Goal: Information Seeking & Learning: Learn about a topic

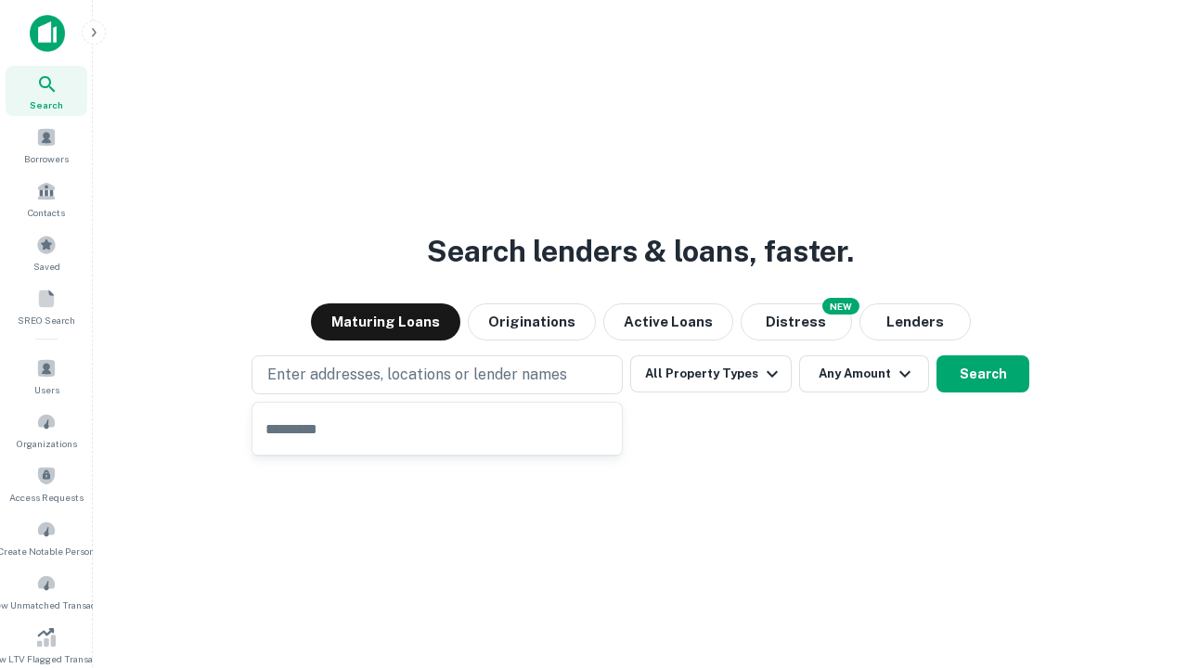
type input "**********"
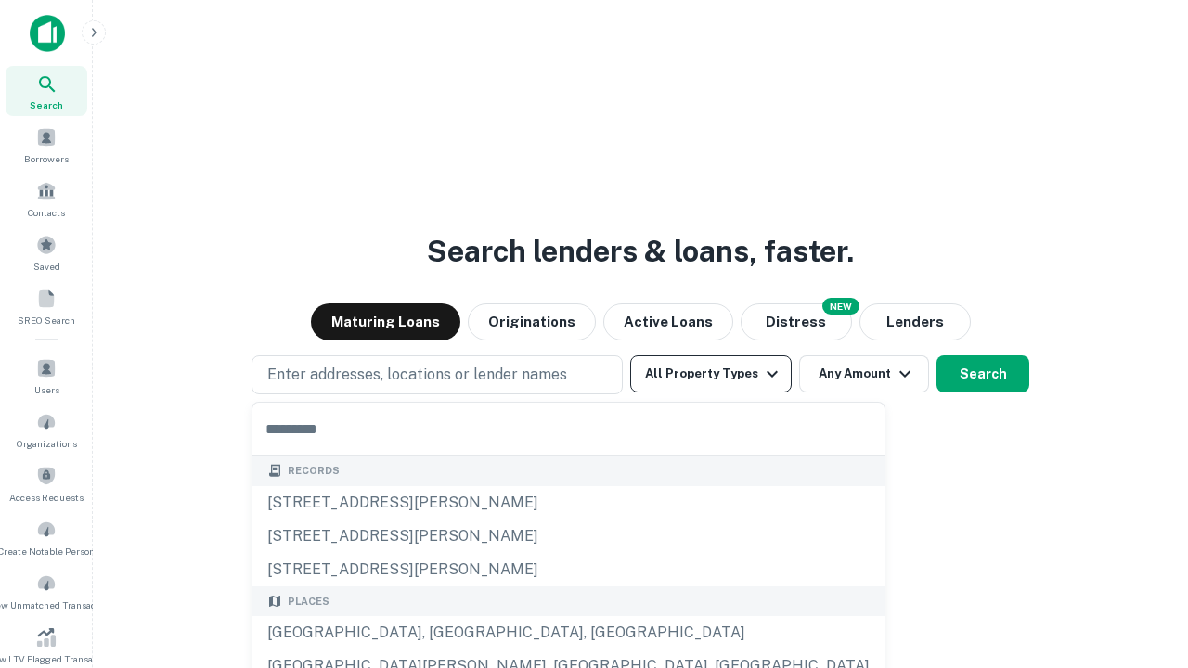
click at [711, 374] on button "All Property Types" at bounding box center [711, 373] width 162 height 37
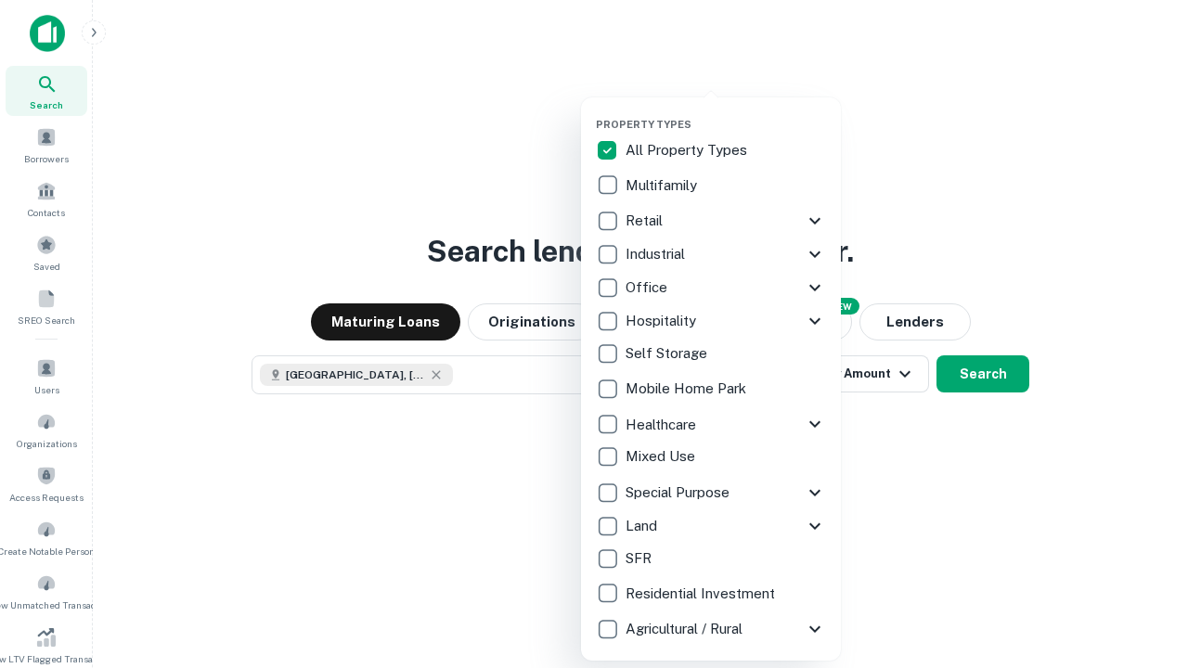
click at [726, 112] on button "button" at bounding box center [726, 112] width 260 height 1
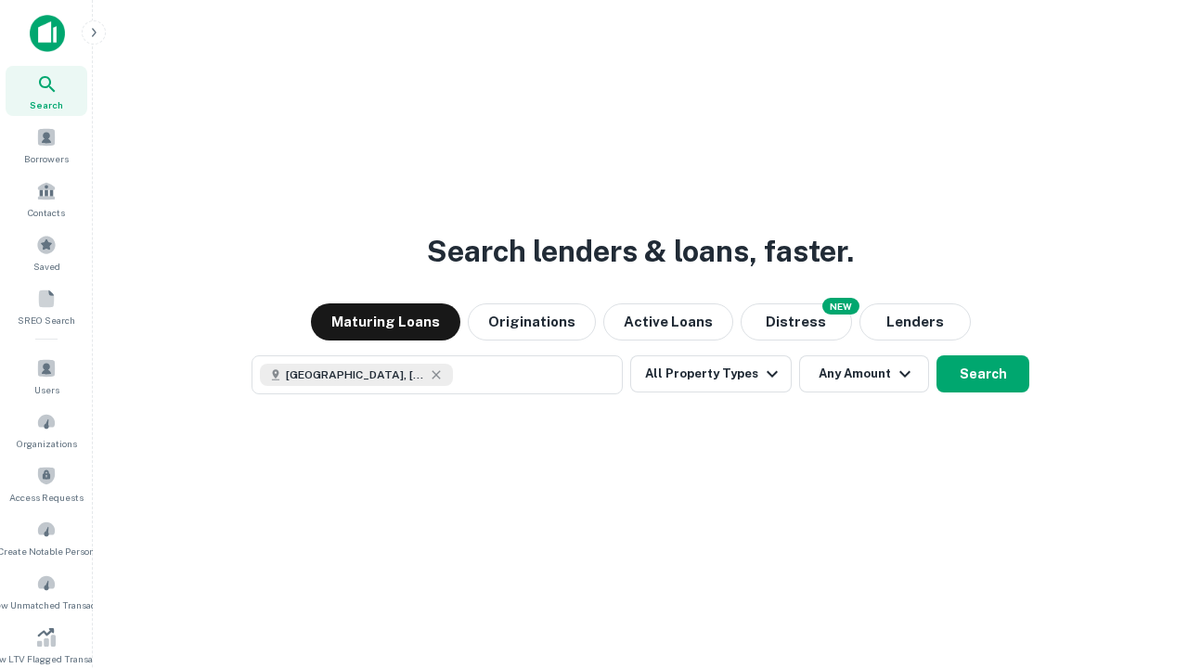
scroll to position [10, 224]
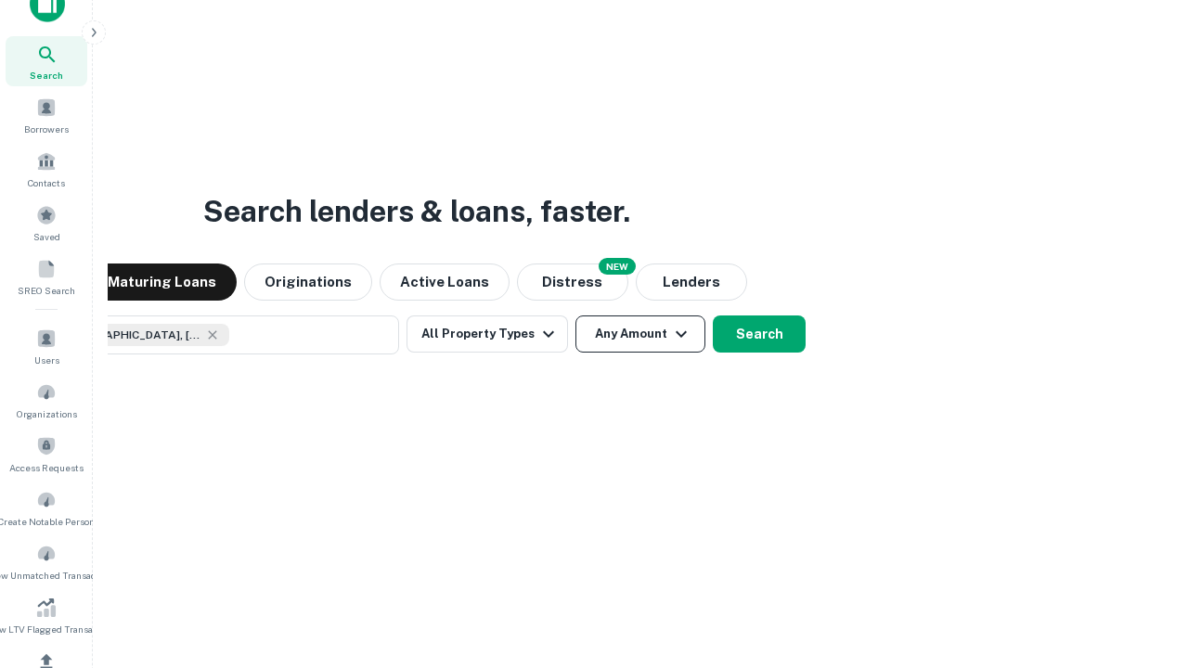
click at [575, 316] on button "Any Amount" at bounding box center [640, 334] width 130 height 37
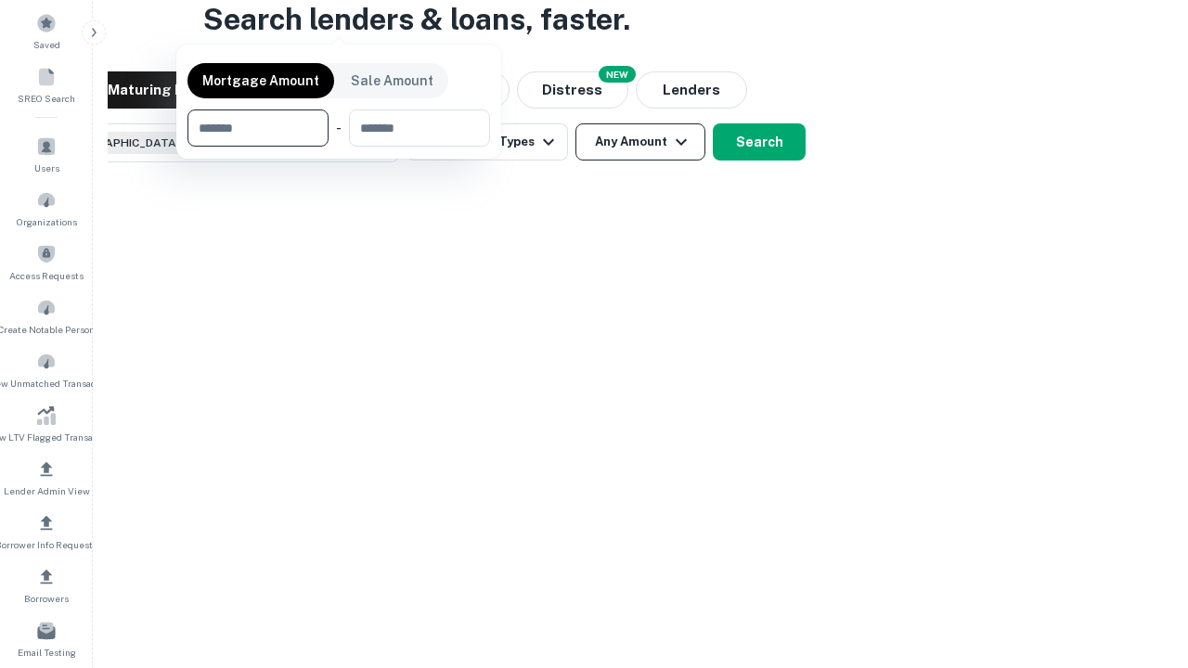
scroll to position [134, 525]
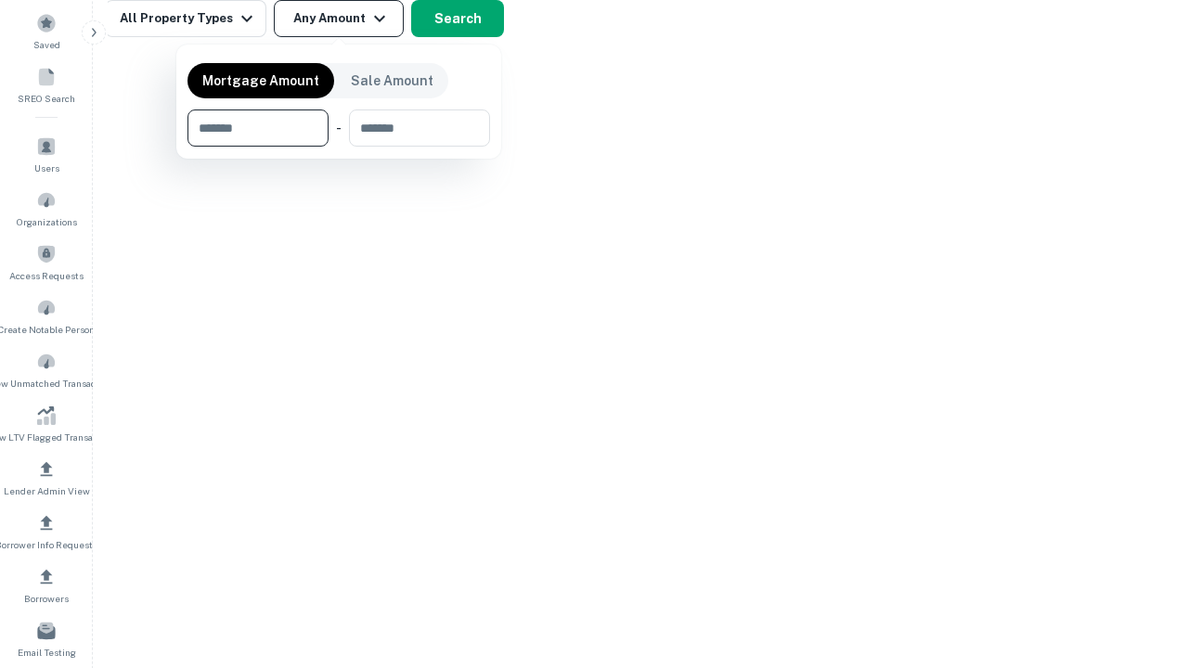
type input "*******"
click at [339, 147] on button "button" at bounding box center [338, 147] width 303 height 1
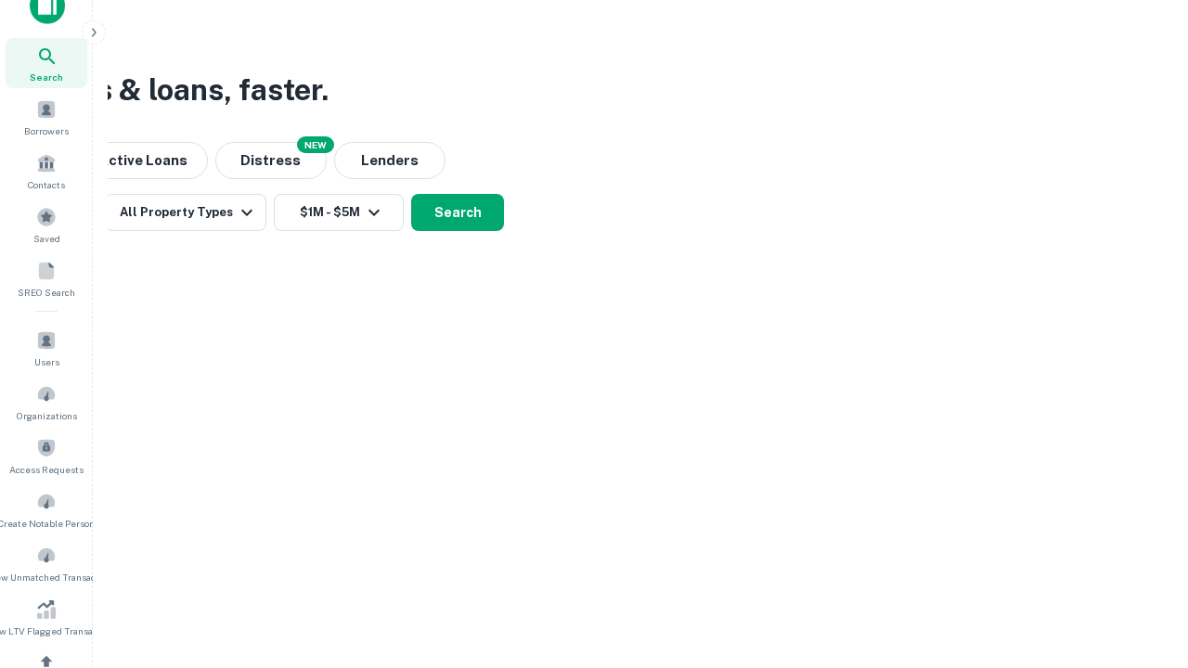
scroll to position [10, 343]
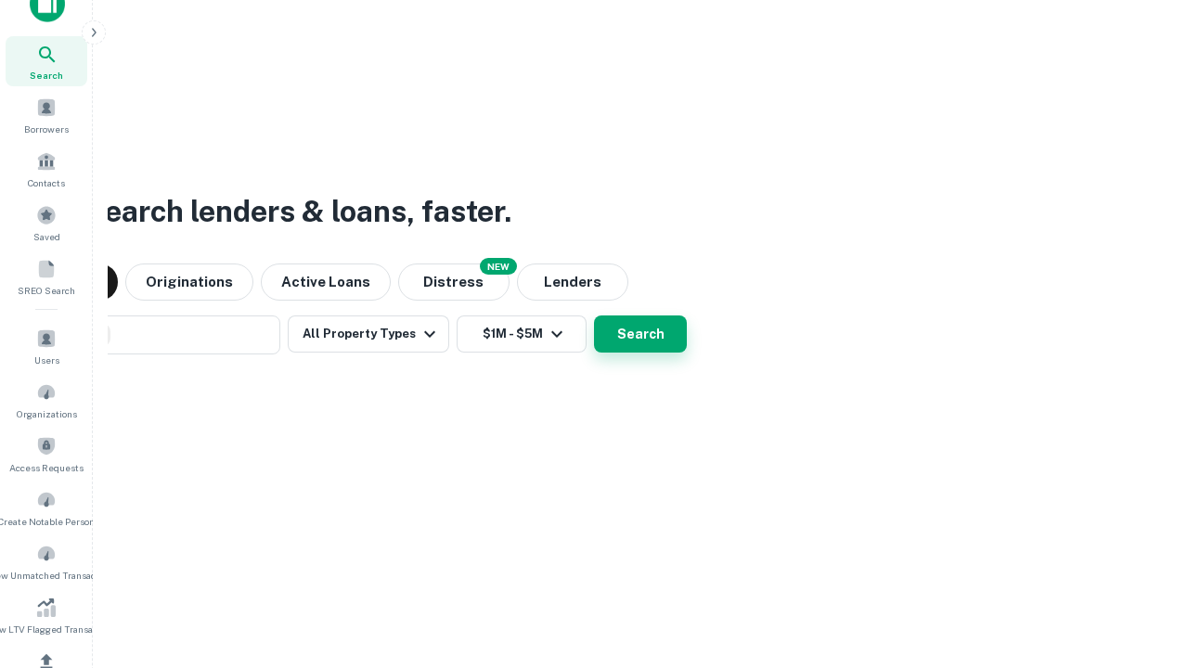
click at [594, 316] on button "Search" at bounding box center [640, 334] width 93 height 37
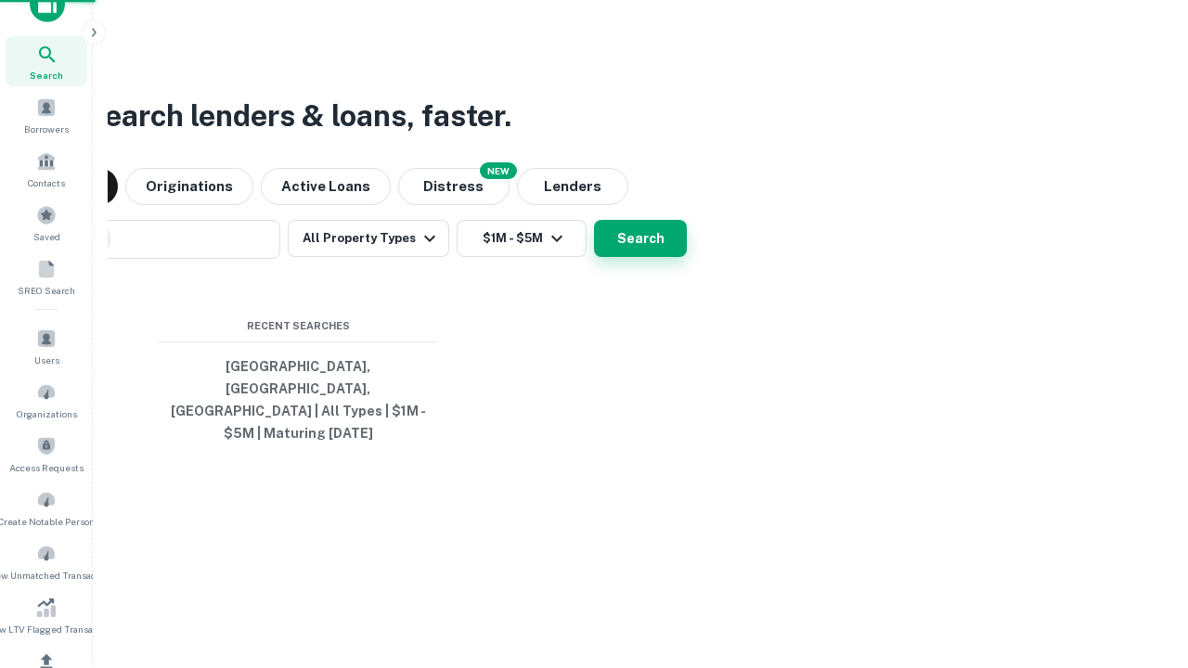
scroll to position [60, 525]
